Goal: Information Seeking & Learning: Learn about a topic

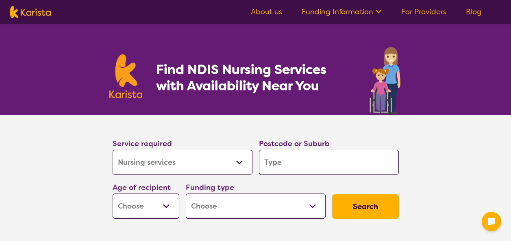
select select "Nursing services"
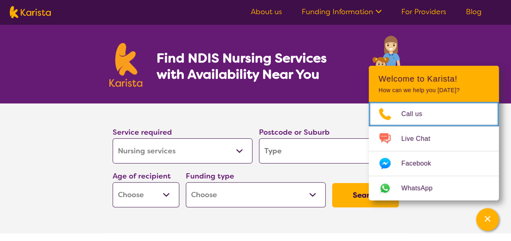
scroll to position [41, 0]
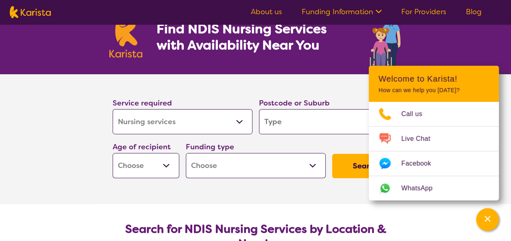
click at [176, 117] on select "Allied Health Assistant Assessment ([MEDICAL_DATA] or [MEDICAL_DATA]) Behaviour…" at bounding box center [183, 121] width 140 height 25
click at [113, 109] on select "Allied Health Assistant Assessment ([MEDICAL_DATA] or [MEDICAL_DATA]) Behaviour…" at bounding box center [183, 121] width 140 height 25
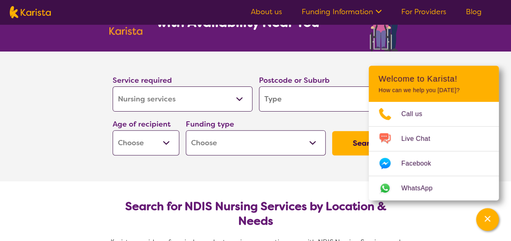
scroll to position [81, 0]
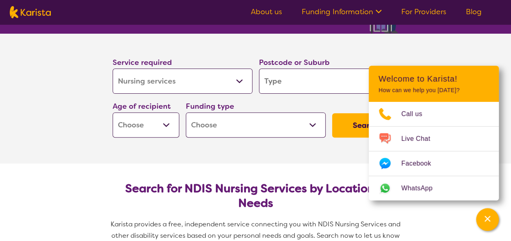
click at [293, 85] on input "search" at bounding box center [329, 81] width 140 height 25
type input "3"
type input "b"
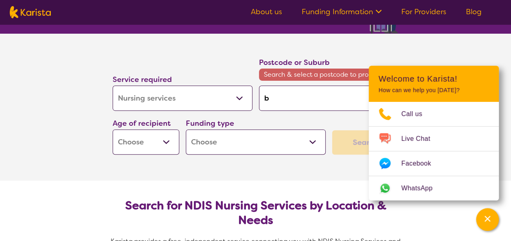
type input "bu"
type input "bun"
type input "bund"
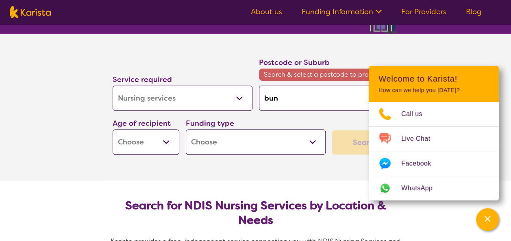
type input "bund"
type input "bundo"
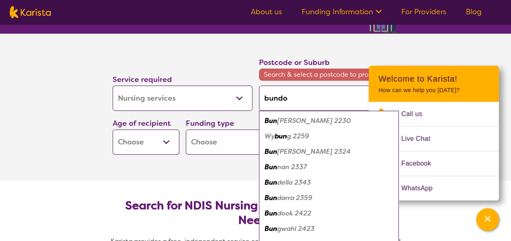
type input "bundoo"
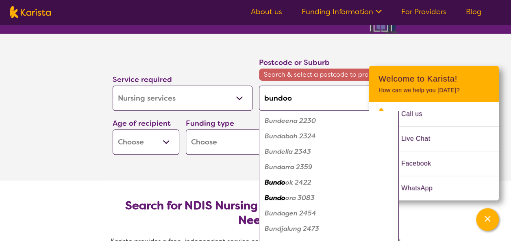
type input "bundoor"
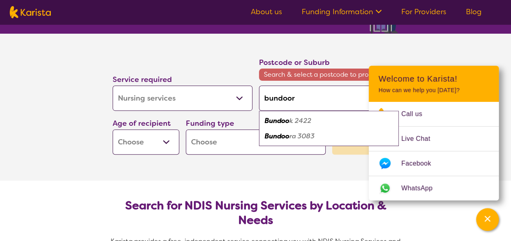
type input "bundoora"
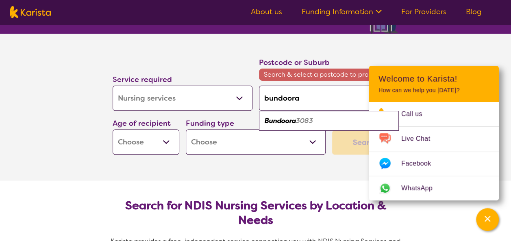
click at [297, 121] on em "3083" at bounding box center [304, 121] width 17 height 9
type input "3083"
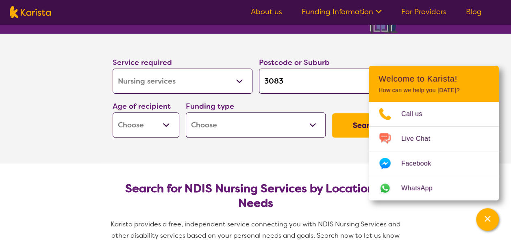
click at [160, 123] on select "Early Childhood - 0 to 9 Child - 10 to 11 Adolescent - 12 to 17 Adult - 18 to 6…" at bounding box center [146, 125] width 67 height 25
select select "AG"
click at [113, 113] on select "Early Childhood - 0 to 9 Child - 10 to 11 Adolescent - 12 to 17 Adult - 18 to 6…" at bounding box center [146, 125] width 67 height 25
select select "AG"
click at [283, 132] on select "Home Care Package (HCP) National Disability Insurance Scheme (NDIS) I don't know" at bounding box center [256, 125] width 140 height 25
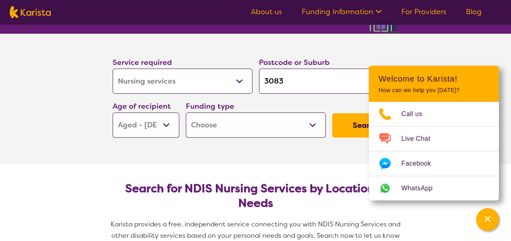
select select "i-don-t-know"
click at [186, 113] on select "Home Care Package (HCP) National Disability Insurance Scheme (NDIS) I don't know" at bounding box center [256, 125] width 140 height 25
select select "i-don-t-know"
click at [340, 128] on button "Search" at bounding box center [365, 125] width 67 height 24
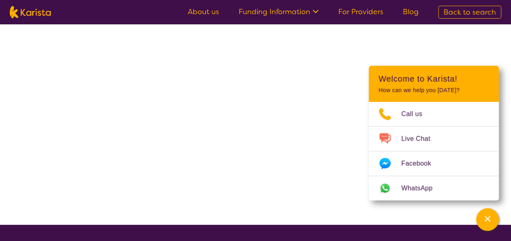
select select "Nursing services"
select select "AG"
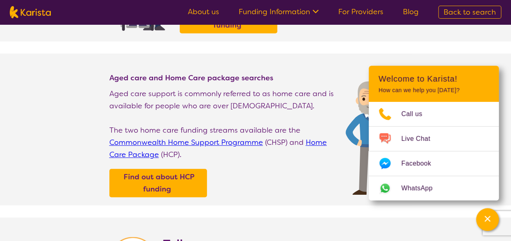
scroll to position [244, 0]
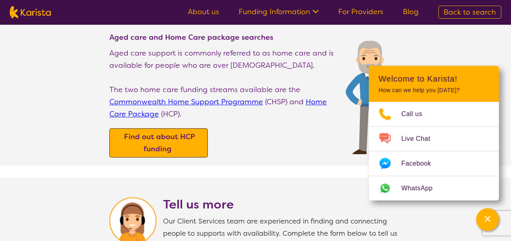
click at [195, 132] on b "Find out about HCP funding" at bounding box center [159, 143] width 71 height 22
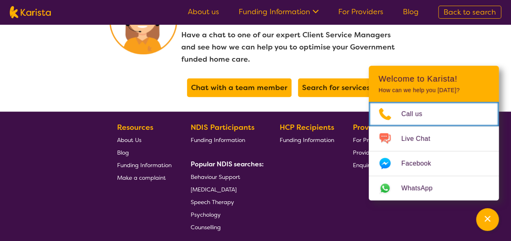
scroll to position [1808, 0]
